Goal: Information Seeking & Learning: Learn about a topic

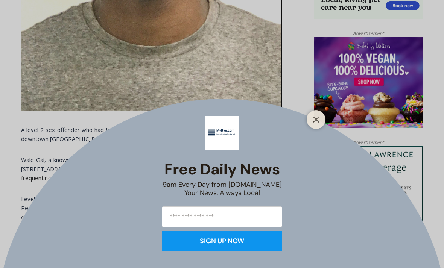
scroll to position [582, 0]
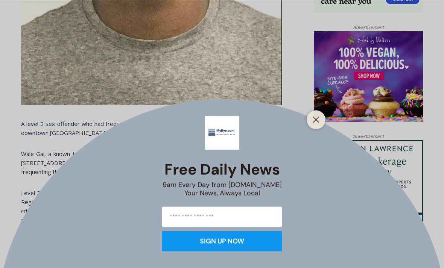
click at [320, 125] on button "Close" at bounding box center [316, 119] width 11 height 11
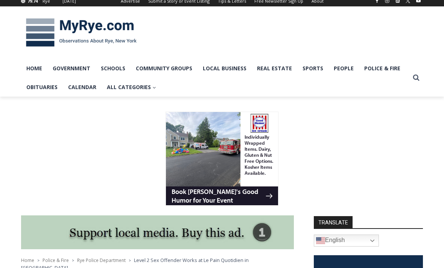
scroll to position [0, 0]
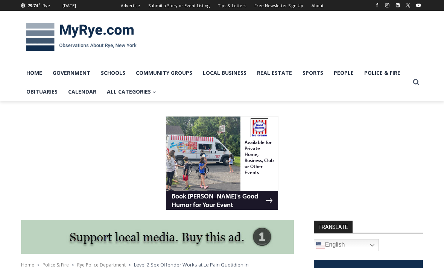
click at [32, 69] on link "Home" at bounding box center [34, 73] width 26 height 19
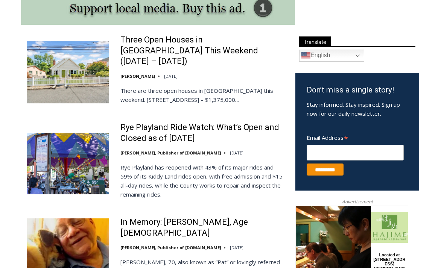
scroll to position [415, 0]
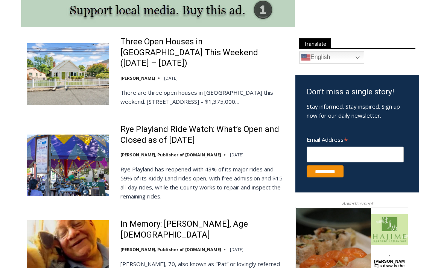
click at [248, 124] on link "Rye Playland Ride Watch: What’s Open and Closed as of [DATE]" at bounding box center [202, 134] width 165 height 21
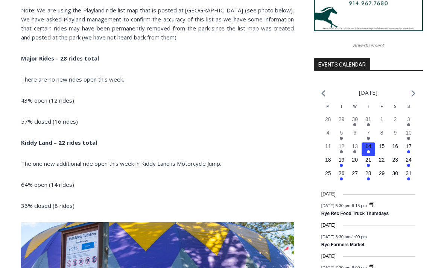
scroll to position [776, 0]
